Goal: Transaction & Acquisition: Purchase product/service

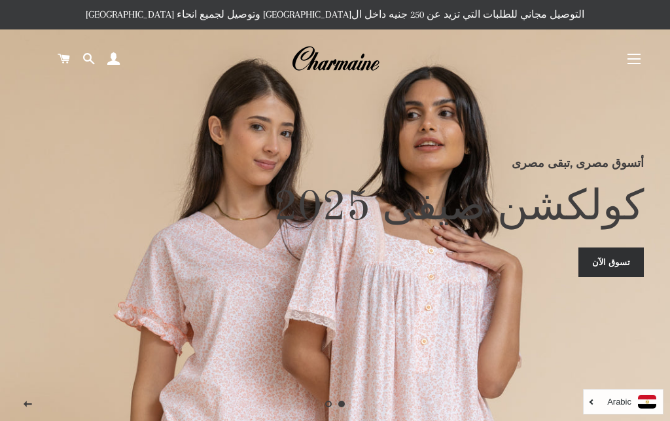
click at [116, 58] on span at bounding box center [113, 59] width 12 height 20
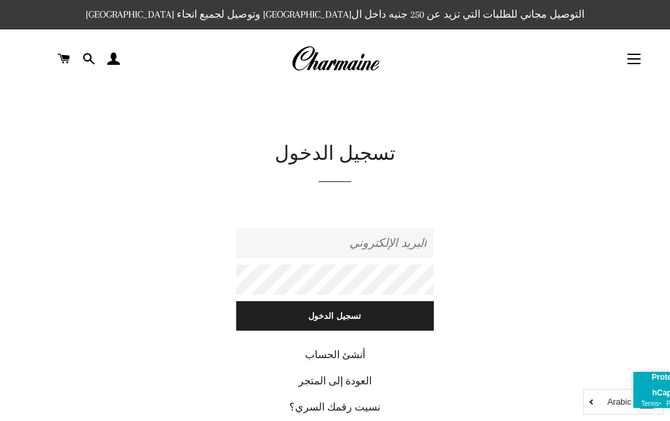
click at [397, 242] on input "البريد الإلكتروني" at bounding box center [334, 243] width 197 height 30
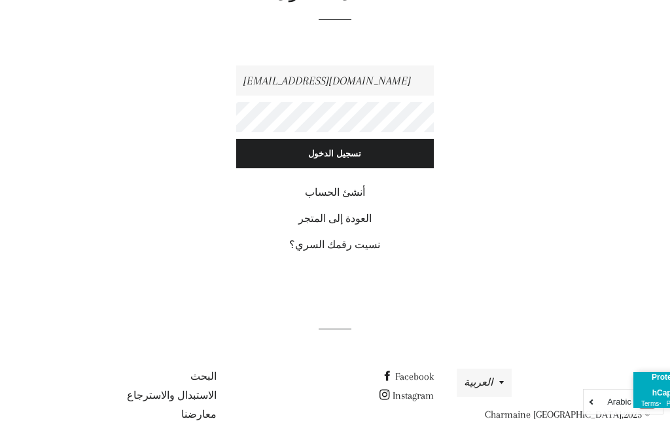
type input "[EMAIL_ADDRESS][DOMAIN_NAME]"
click at [362, 148] on input "تسجيل الدخول" at bounding box center [334, 153] width 197 height 29
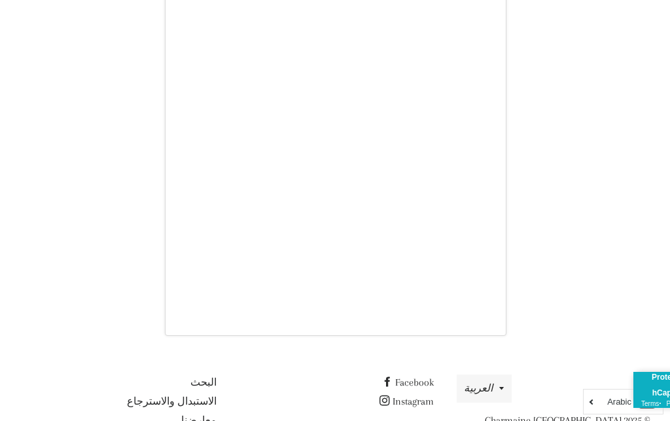
scroll to position [156, 0]
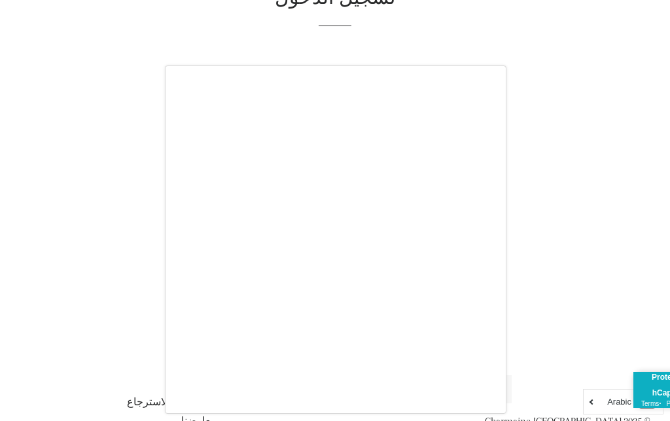
click at [565, 219] on div at bounding box center [335, 210] width 670 height 421
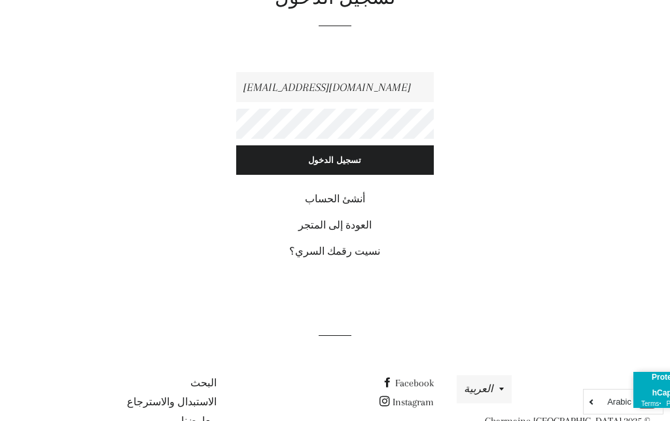
click at [400, 155] on input "تسجيل الدخول" at bounding box center [334, 159] width 197 height 29
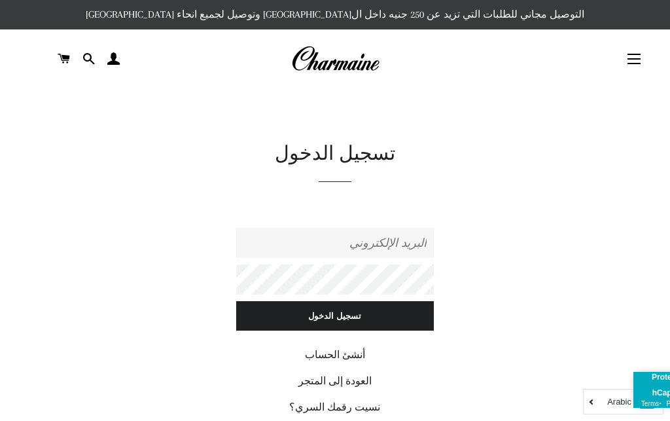
click at [390, 233] on input "البريد الإلكتروني" at bounding box center [334, 243] width 197 height 30
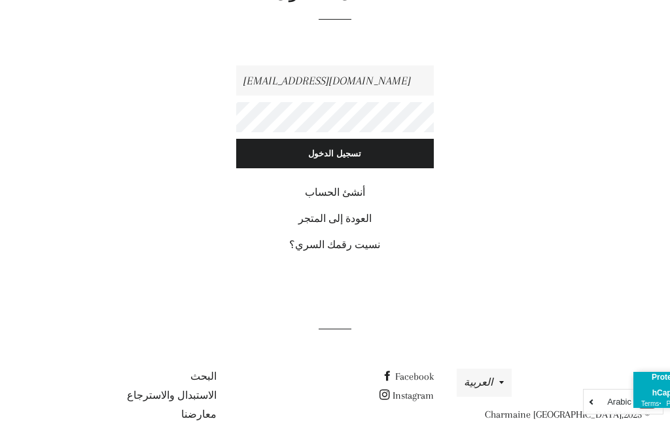
type input "[EMAIL_ADDRESS][DOMAIN_NAME]"
click at [395, 152] on input "تسجيل الدخول" at bounding box center [334, 153] width 197 height 29
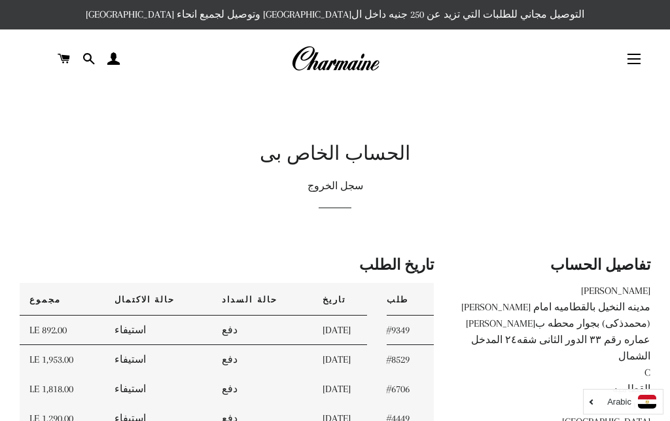
click at [634, 63] on button "التنقل في الموقع" at bounding box center [634, 59] width 33 height 33
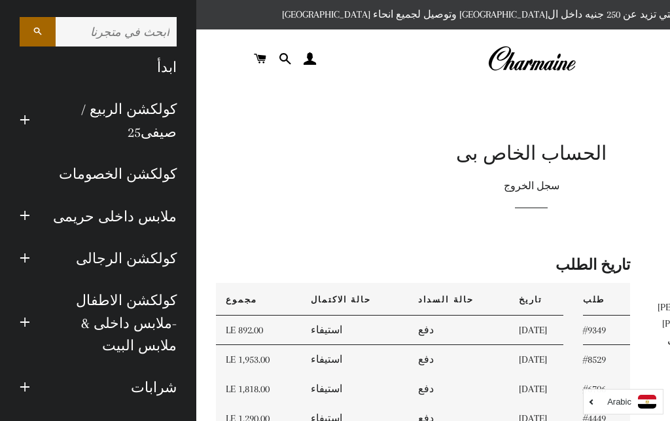
click at [161, 64] on link "ابدأ" at bounding box center [98, 67] width 177 height 42
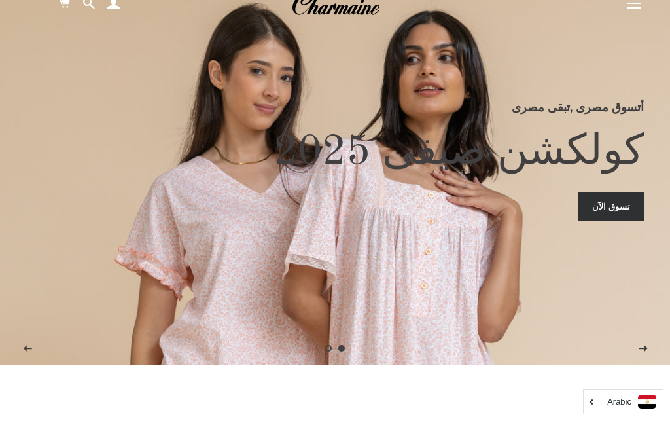
scroll to position [7, 0]
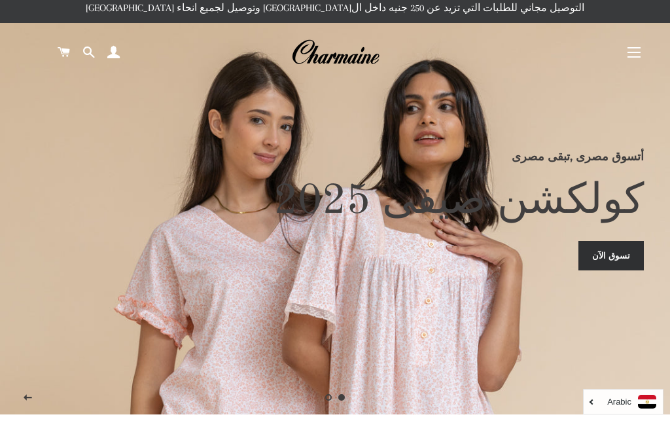
click at [629, 46] on button "التنقل في الموقع" at bounding box center [634, 52] width 33 height 33
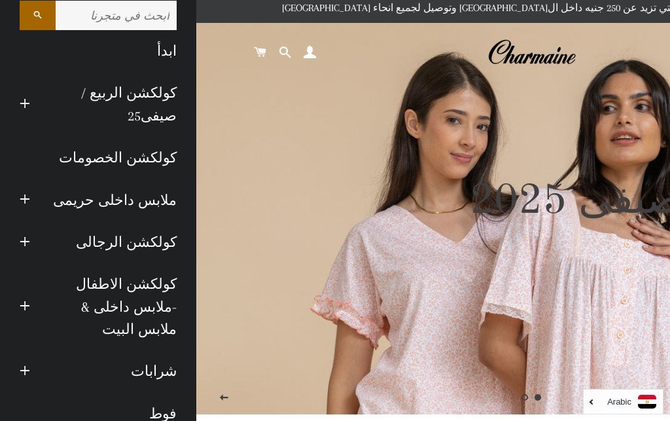
scroll to position [16, 0]
click at [106, 237] on link "كولكشن الرجالى" at bounding box center [113, 243] width 147 height 42
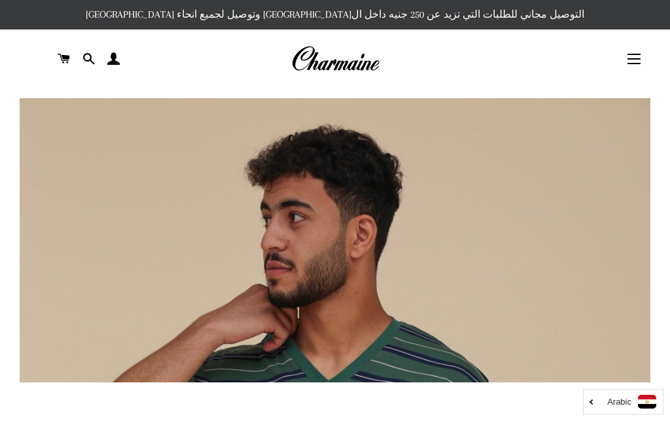
click at [647, 53] on button "التنقل في الموقع" at bounding box center [634, 59] width 33 height 33
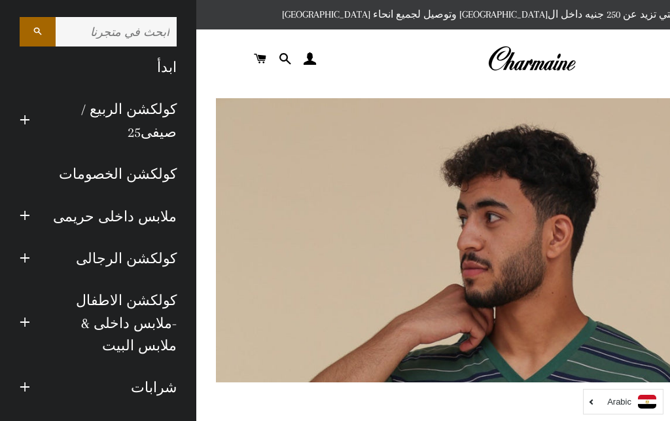
click at [103, 27] on input "ابحث في متجرنا" at bounding box center [116, 31] width 121 height 29
type input "داخلى رجالى"
click at [37, 31] on button "البحث" at bounding box center [38, 31] width 36 height 29
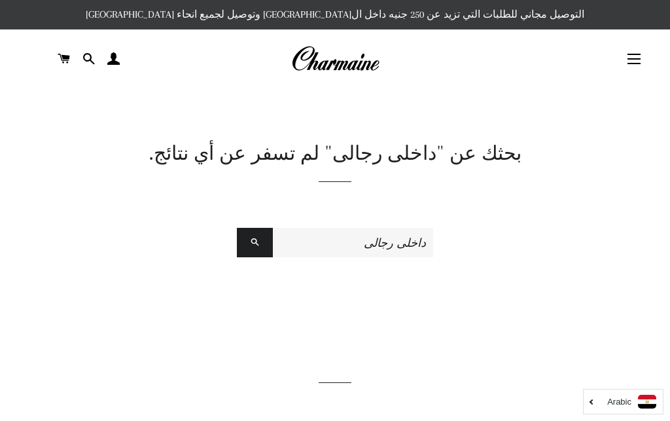
click at [641, 48] on button "التنقل في الموقع" at bounding box center [634, 59] width 33 height 33
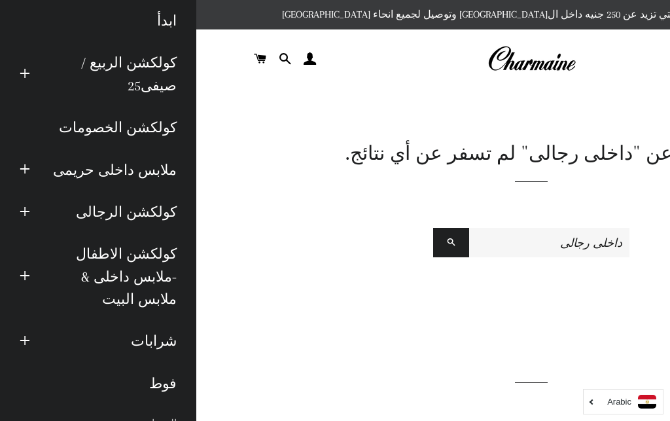
scroll to position [46, 0]
click at [85, 204] on link "كولكشن الرجالى" at bounding box center [113, 213] width 147 height 42
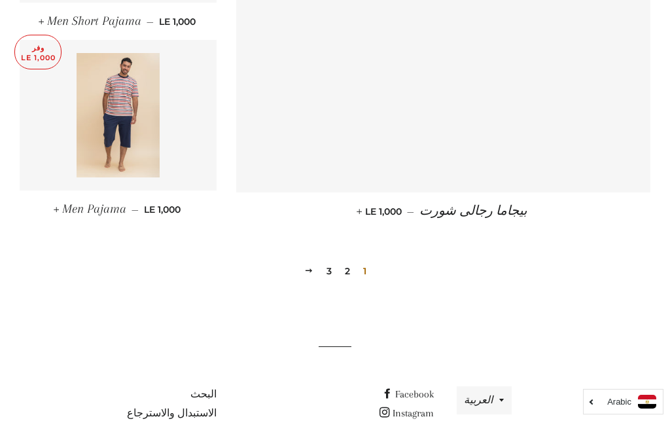
scroll to position [1848, 0]
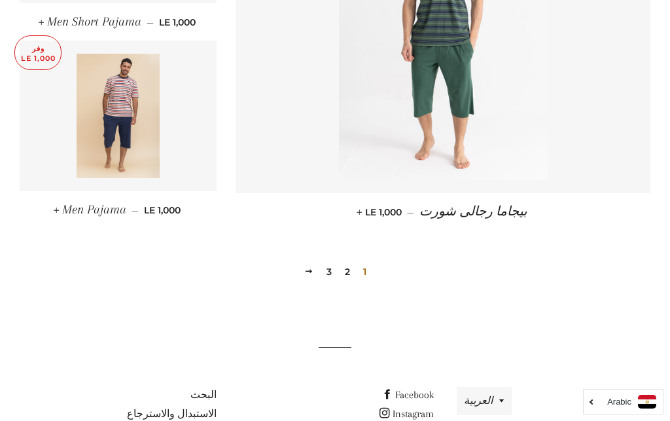
click at [353, 262] on link "2" at bounding box center [348, 272] width 16 height 20
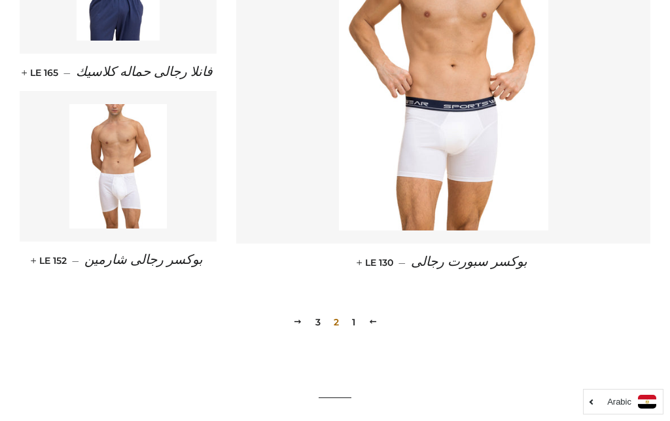
scroll to position [1798, 0]
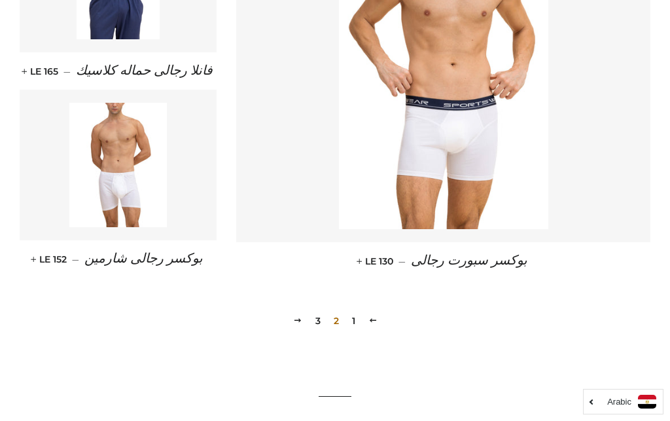
click at [120, 193] on img at bounding box center [118, 165] width 98 height 124
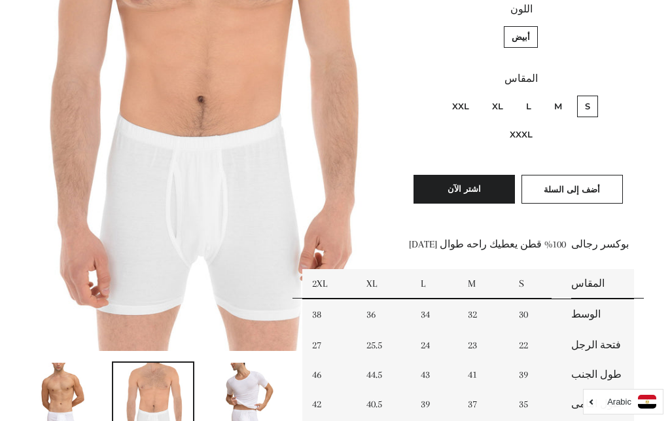
scroll to position [264, 0]
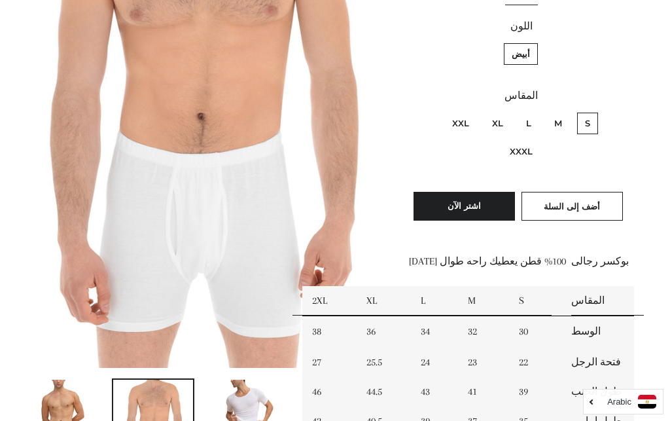
click at [461, 122] on label "XXL" at bounding box center [461, 124] width 33 height 22
click at [473, 111] on input "XXL" at bounding box center [473, 111] width 1 height 1
radio input "true"
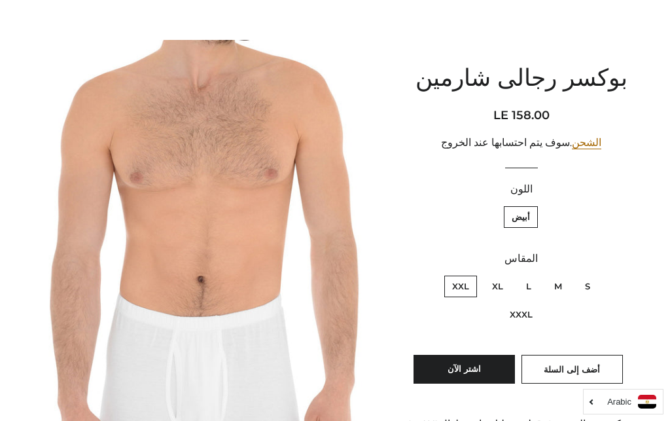
scroll to position [100, 0]
click at [465, 365] on button "اشتر الآن" at bounding box center [464, 369] width 101 height 29
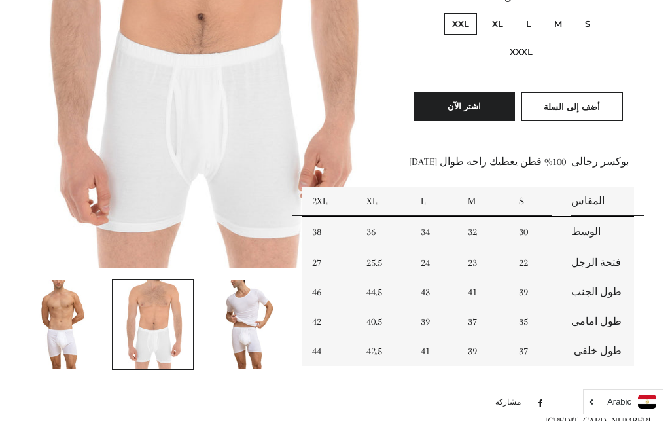
scroll to position [364, 0]
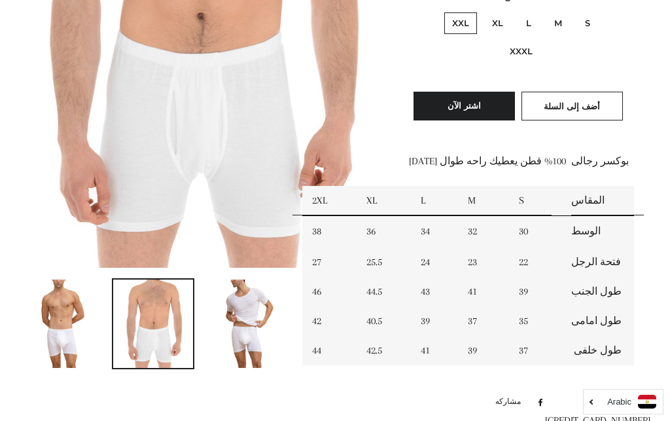
click at [583, 101] on span "أضف إلى السلة" at bounding box center [572, 106] width 56 height 10
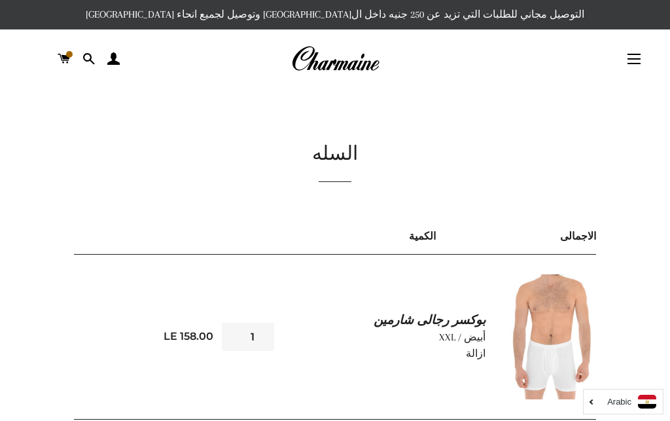
click at [246, 333] on input "1" at bounding box center [248, 337] width 52 height 28
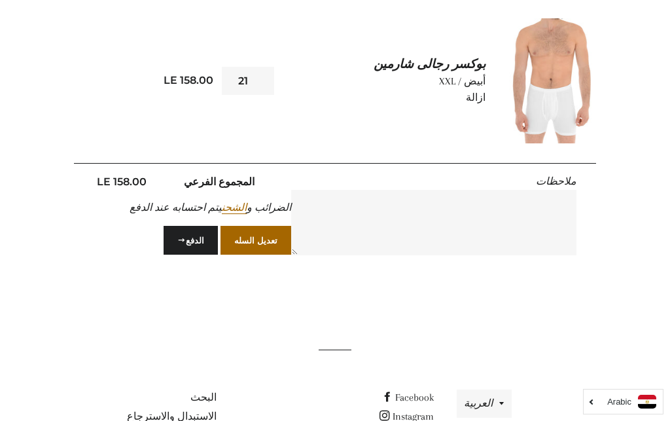
type input "1"
click at [257, 72] on input "1" at bounding box center [248, 81] width 52 height 28
type input "3"
click at [257, 239] on button "تعديل السله" at bounding box center [256, 240] width 71 height 29
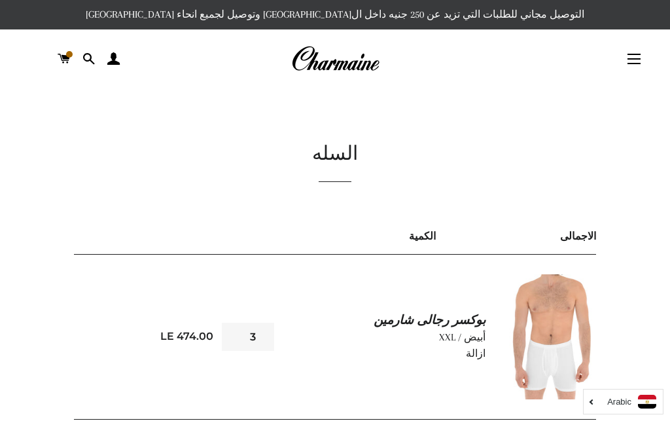
click at [251, 329] on input "3" at bounding box center [248, 337] width 52 height 28
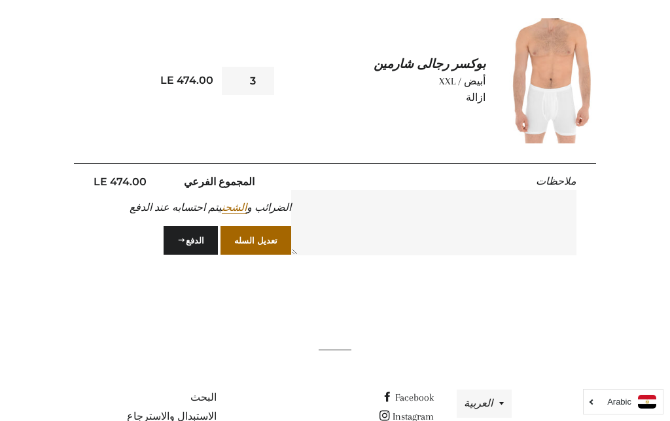
scroll to position [253, 0]
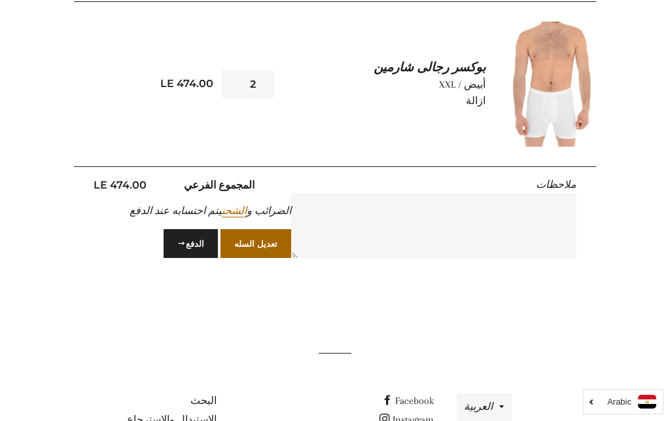
type input "2"
click at [257, 242] on button "تعديل السله" at bounding box center [256, 243] width 71 height 29
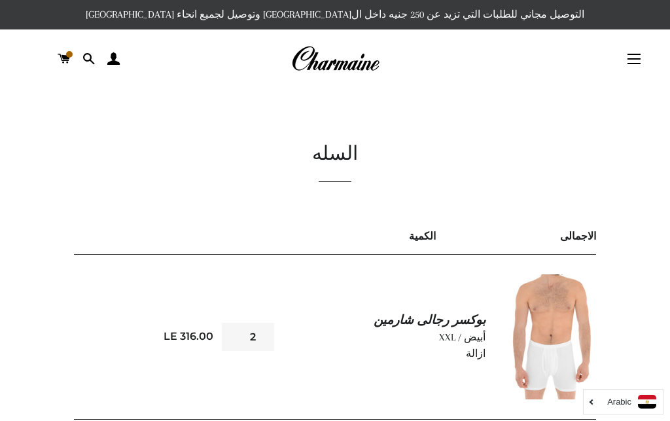
click at [632, 60] on button "التنقل في الموقع" at bounding box center [634, 59] width 33 height 33
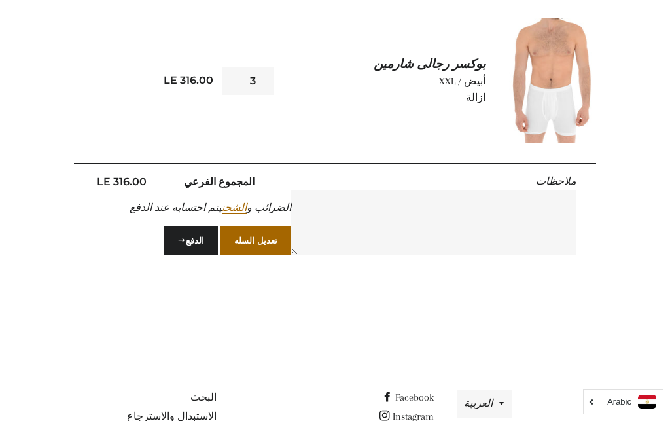
scroll to position [256, 0]
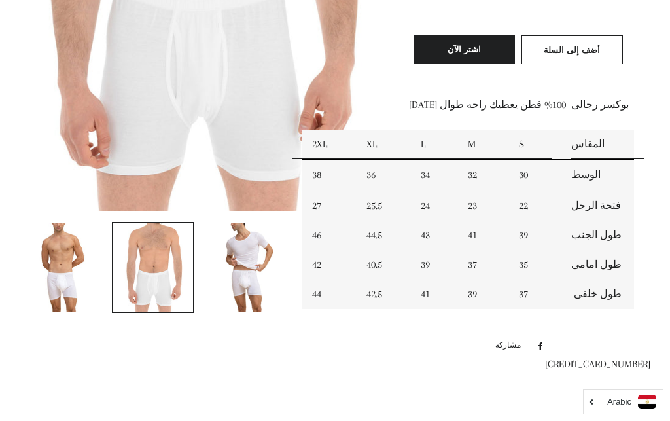
click at [254, 260] on img at bounding box center [245, 267] width 69 height 88
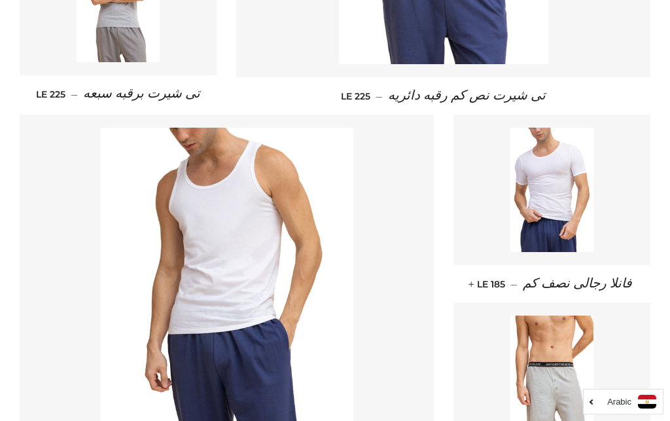
scroll to position [1207, 0]
click at [549, 208] on img at bounding box center [552, 190] width 83 height 124
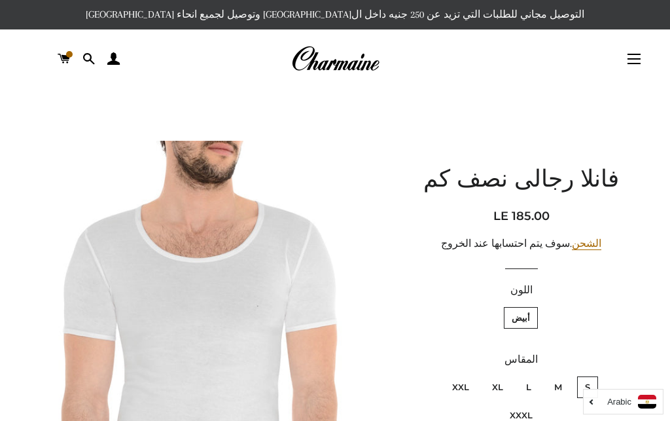
click at [458, 376] on label "XXL" at bounding box center [461, 387] width 33 height 22
click at [473, 375] on input "XXL" at bounding box center [473, 374] width 1 height 1
radio input "true"
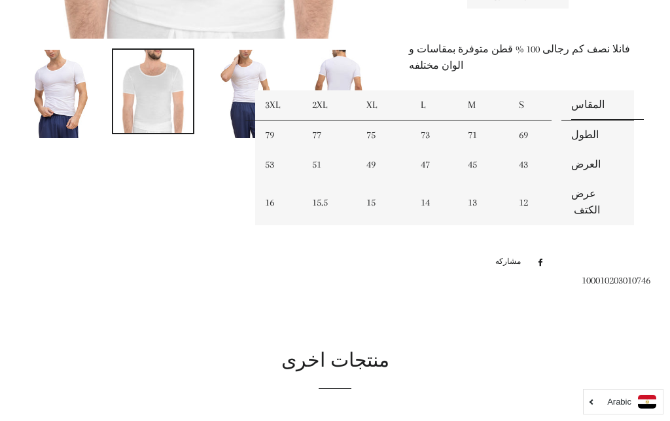
scroll to position [444, 0]
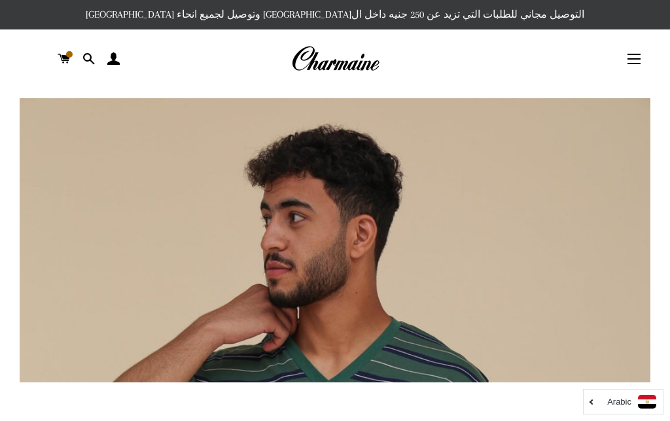
click at [53, 47] on link "السلة" at bounding box center [64, 58] width 22 height 39
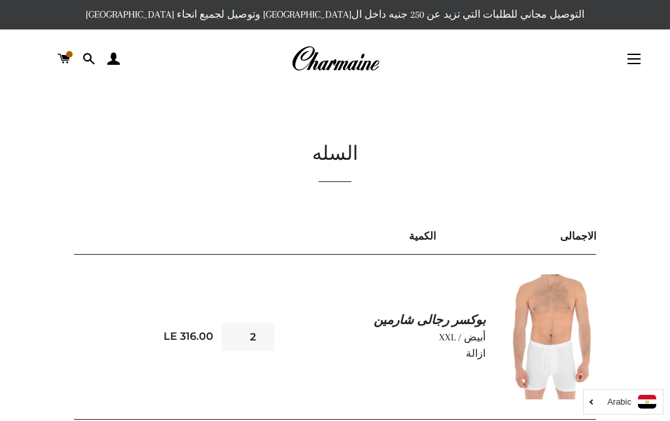
click at [249, 336] on input "2" at bounding box center [248, 337] width 52 height 28
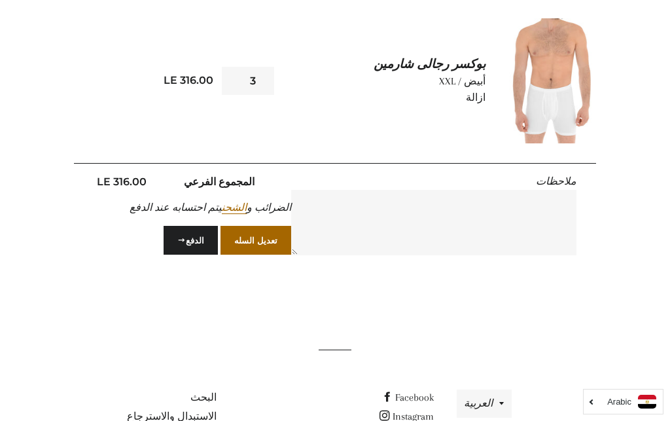
type input "3"
click at [257, 239] on button "تعديل السله" at bounding box center [256, 240] width 71 height 29
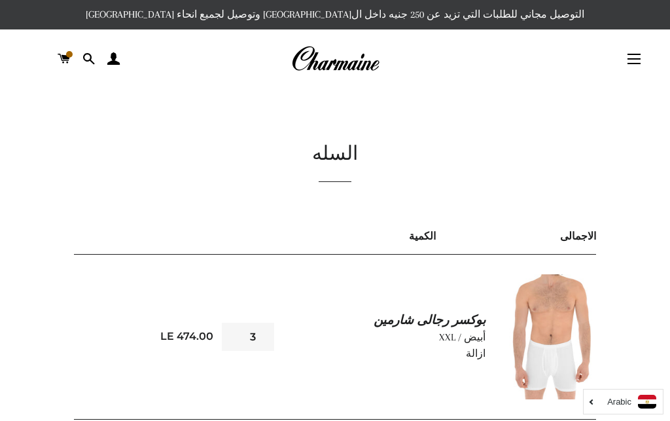
click at [103, 55] on link "الحساب" at bounding box center [114, 58] width 22 height 39
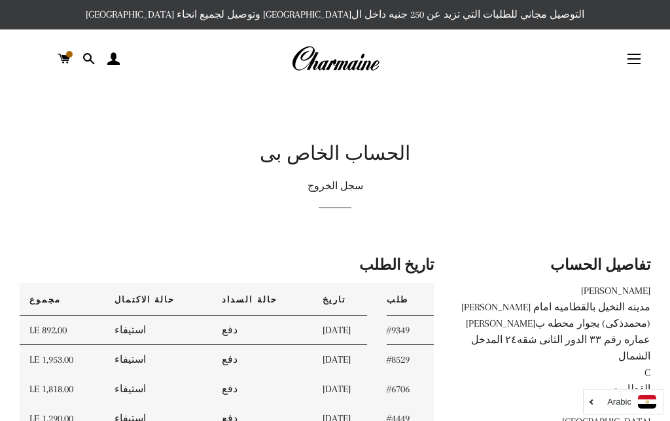
click at [118, 70] on link "الحساب" at bounding box center [114, 58] width 22 height 39
click at [632, 55] on button "التنقل في الموقع" at bounding box center [634, 59] width 33 height 33
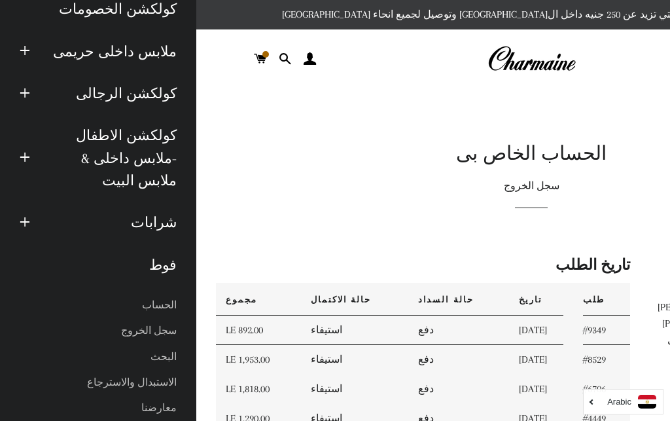
click at [166, 293] on link "الحساب" at bounding box center [98, 306] width 177 height 26
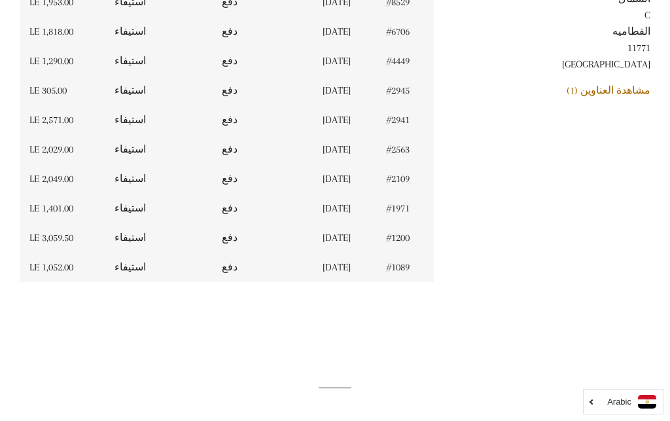
scroll to position [338, 0]
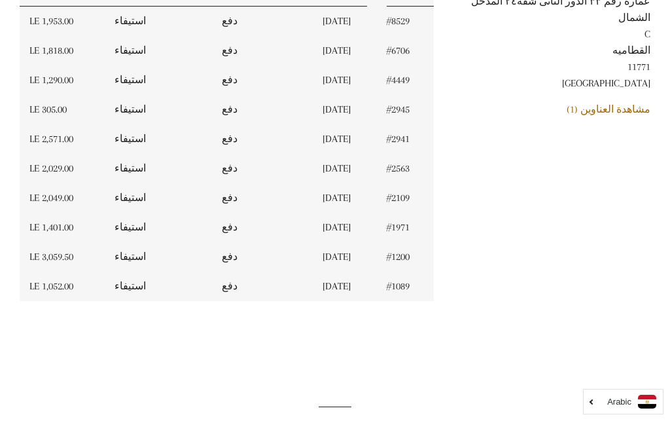
click at [617, 103] on link "مشاهدة العناوين (1)" at bounding box center [609, 109] width 84 height 12
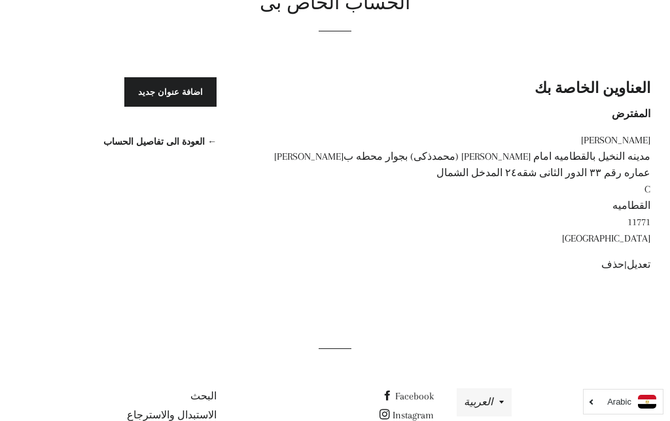
scroll to position [132, 0]
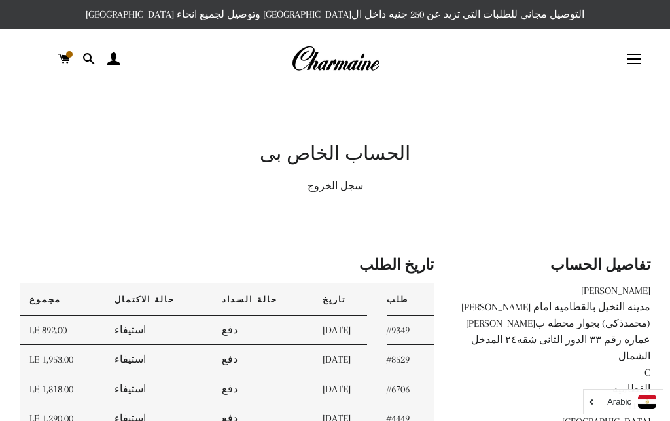
click at [58, 50] on span at bounding box center [64, 59] width 12 height 20
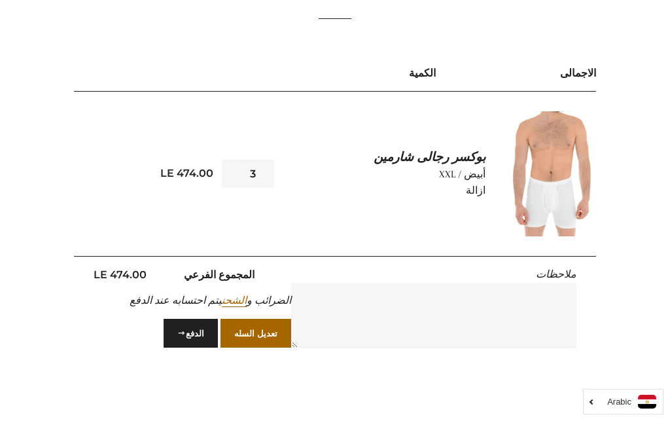
scroll to position [162, 0]
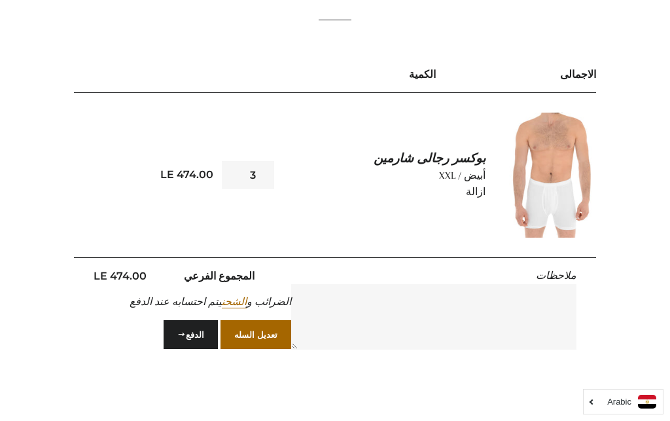
click at [187, 323] on button "الدفع" at bounding box center [191, 334] width 54 height 29
